Goal: Navigation & Orientation: Find specific page/section

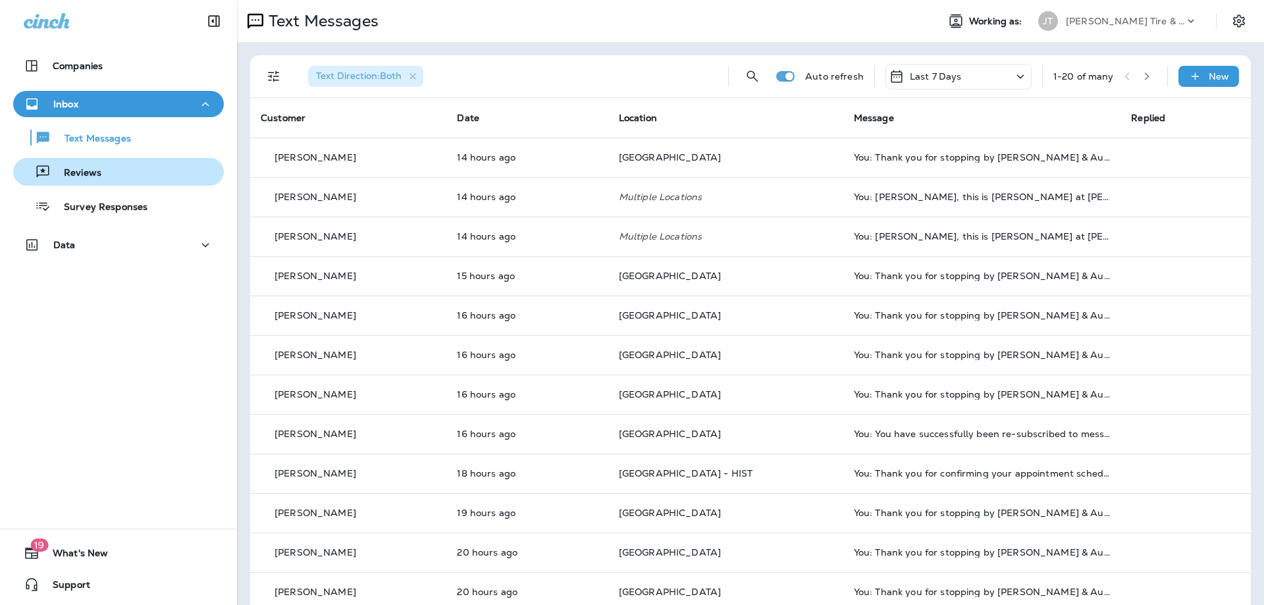
click at [77, 174] on p "Reviews" at bounding box center [76, 173] width 51 height 13
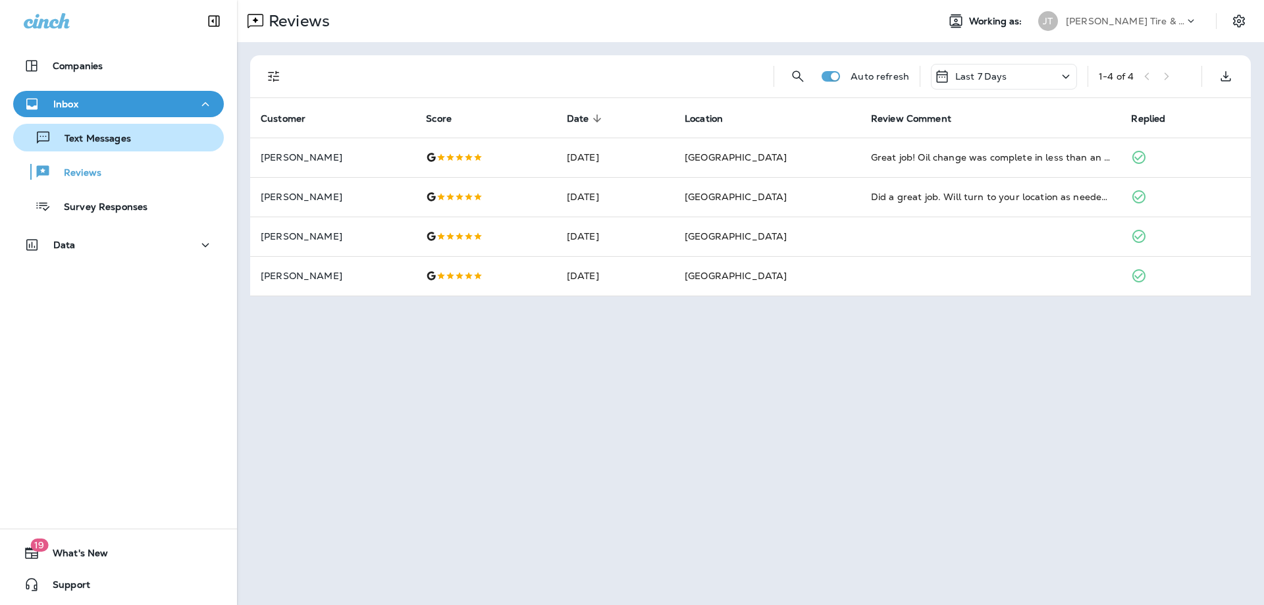
click at [136, 143] on div "Text Messages" at bounding box center [118, 138] width 200 height 20
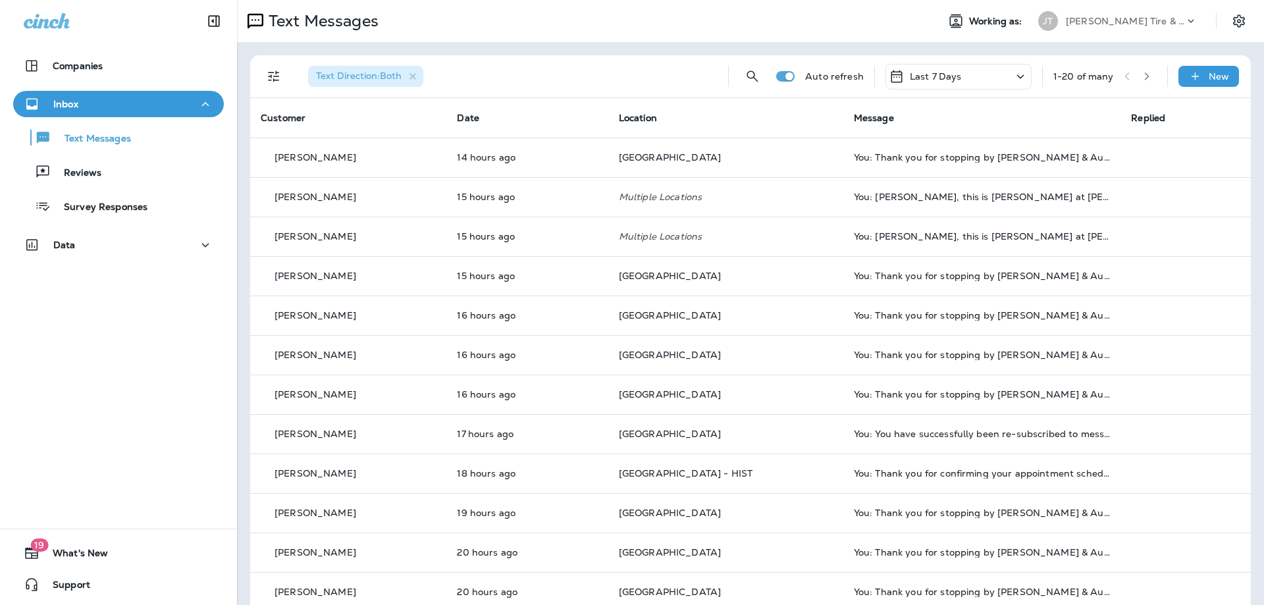
click at [180, 461] on div "Companies Inbox Text Messages Reviews Survey Responses Data 19 What's New Suppo…" at bounding box center [118, 302] width 237 height 605
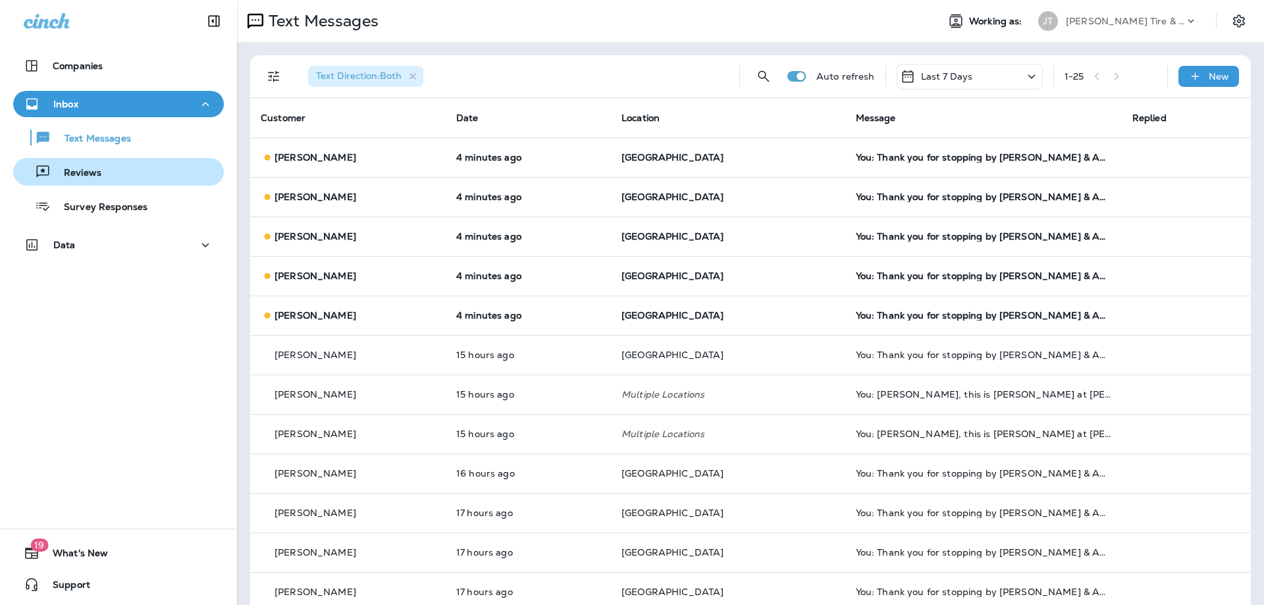
click at [130, 178] on div "Reviews" at bounding box center [118, 172] width 200 height 20
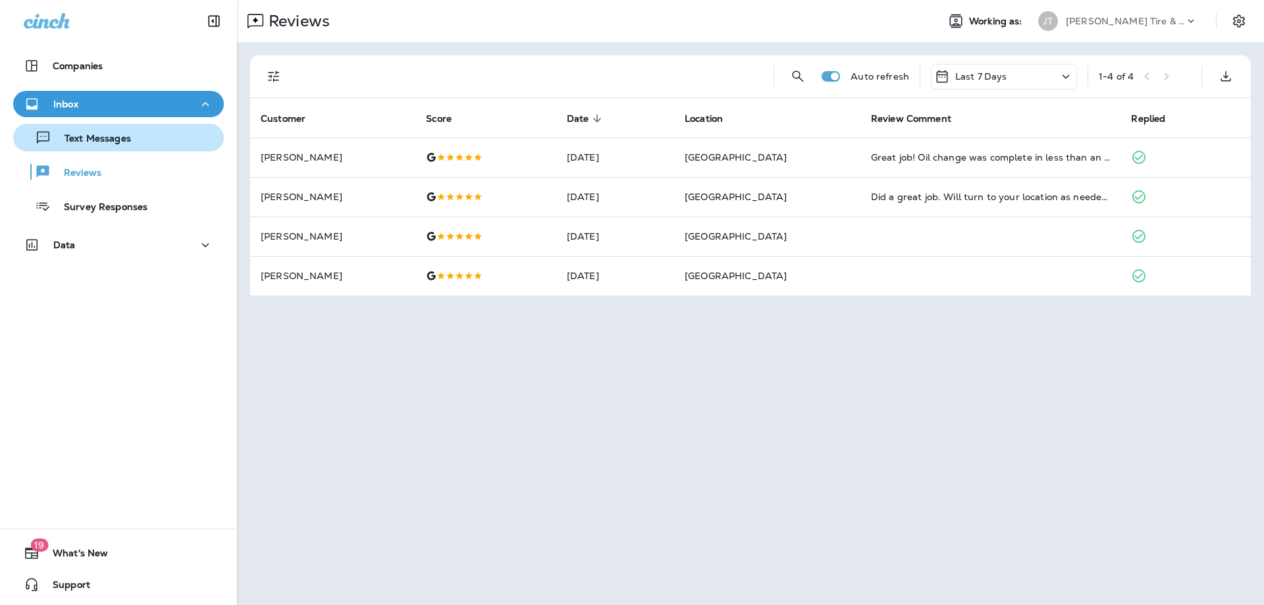
click at [125, 129] on div "Text Messages" at bounding box center [74, 138] width 113 height 20
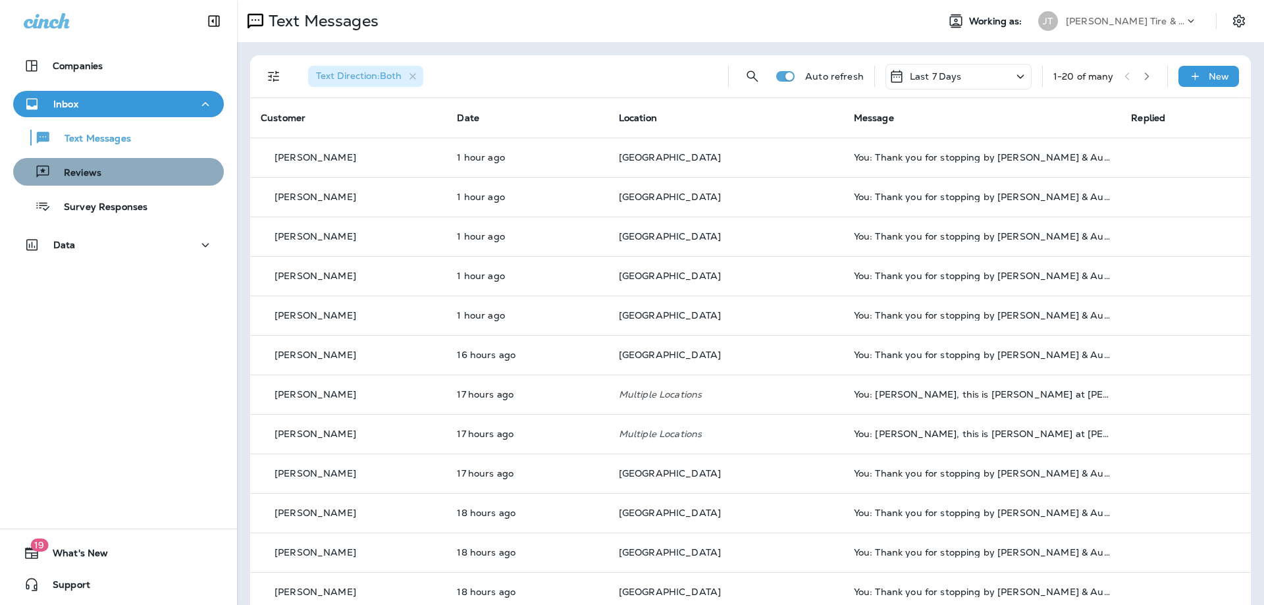
click at [109, 170] on div "Reviews" at bounding box center [118, 172] width 200 height 20
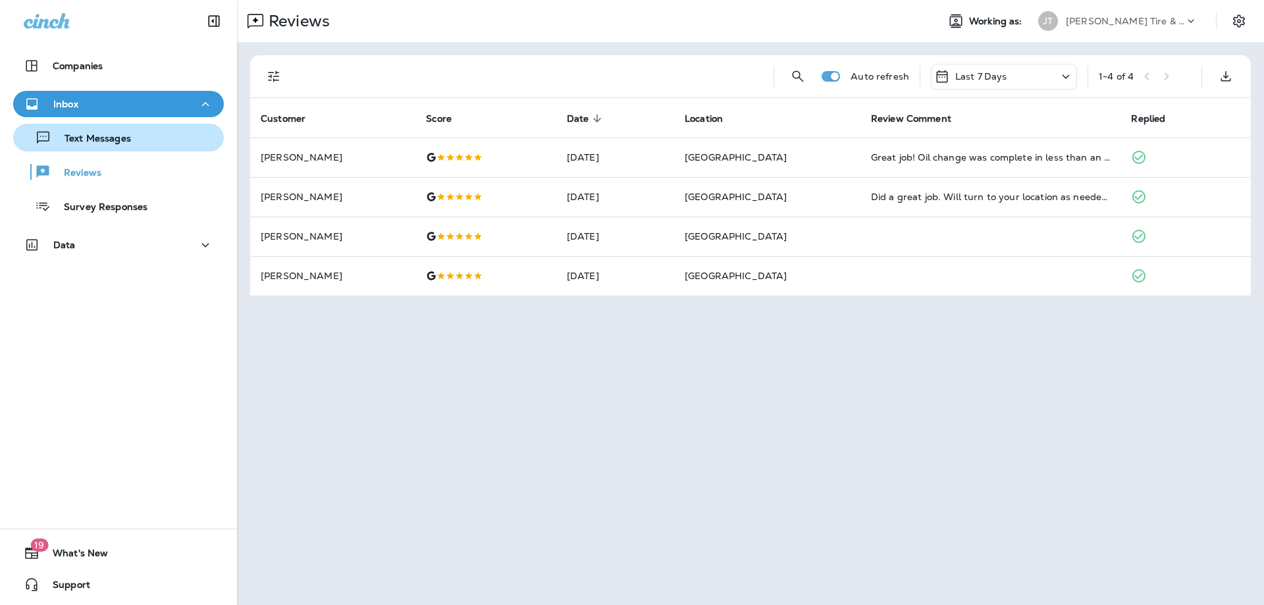
click at [128, 140] on p "Text Messages" at bounding box center [91, 139] width 80 height 13
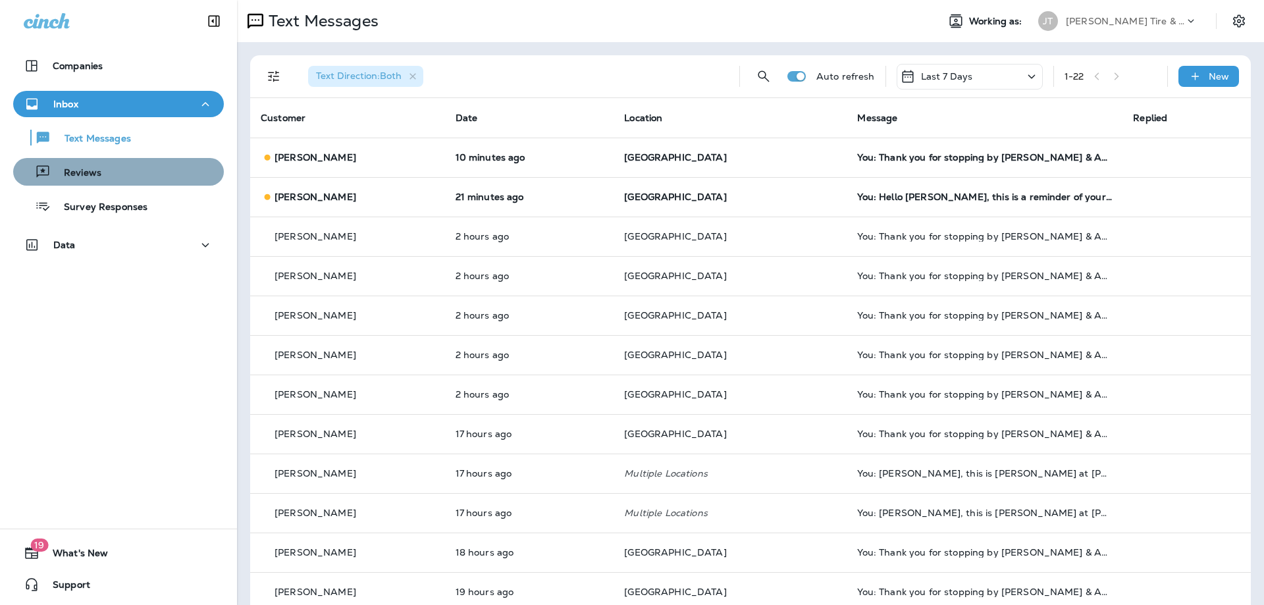
click at [108, 172] on div "Reviews" at bounding box center [118, 172] width 200 height 20
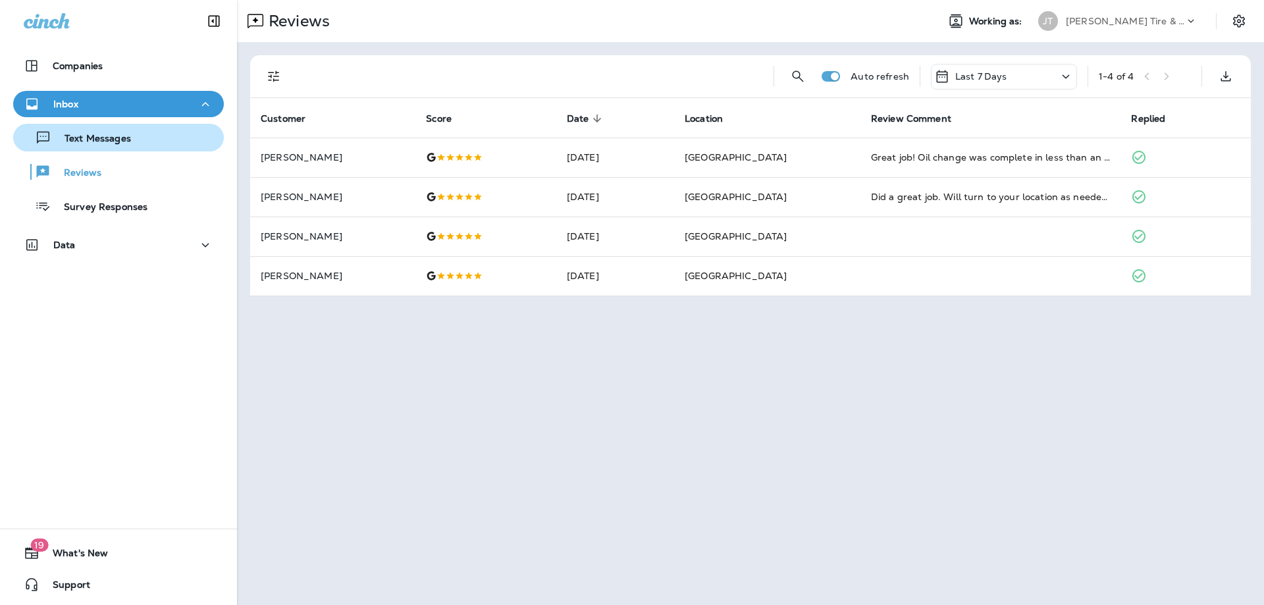
click at [129, 146] on div "Text Messages" at bounding box center [74, 138] width 113 height 20
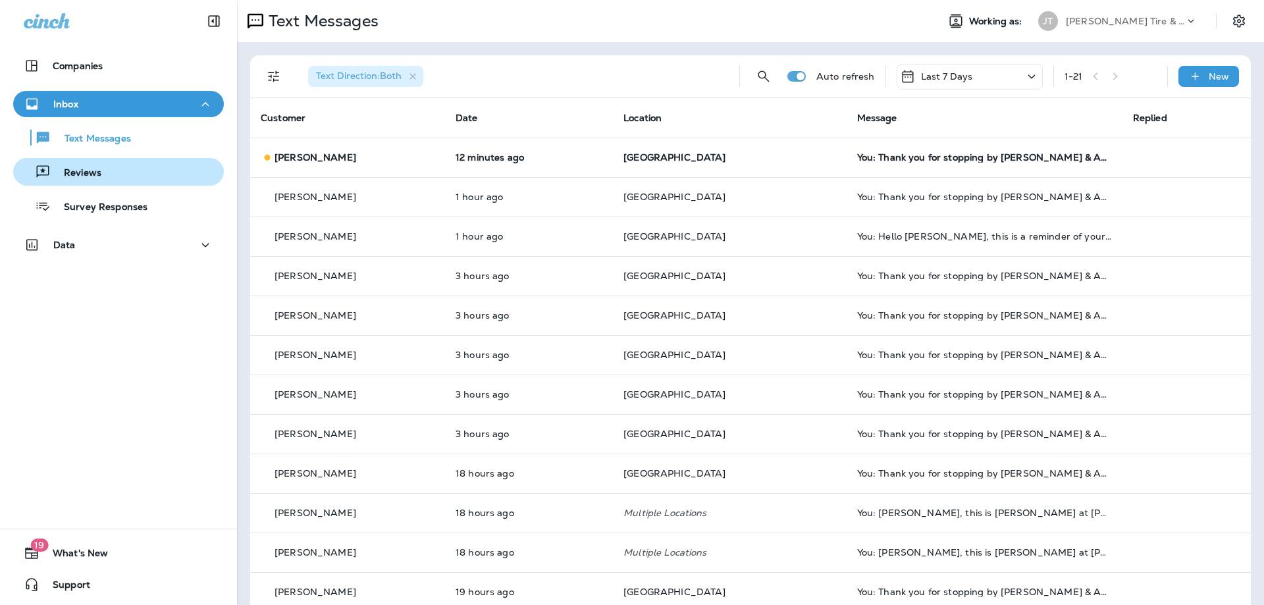
click at [101, 165] on div "Reviews" at bounding box center [59, 172] width 83 height 20
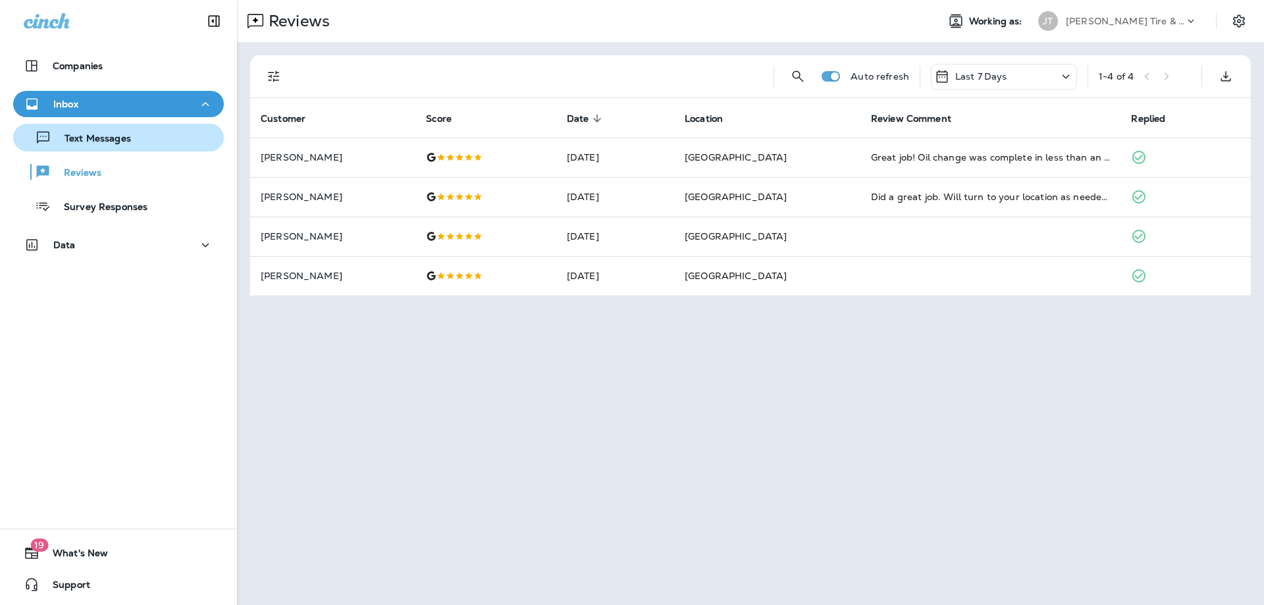
click at [118, 140] on p "Text Messages" at bounding box center [91, 139] width 80 height 13
